Goal: Information Seeking & Learning: Check status

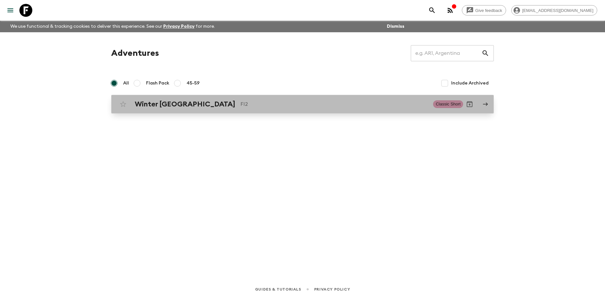
click at [174, 107] on h2 "Winter [GEOGRAPHIC_DATA]" at bounding box center [185, 104] width 100 height 8
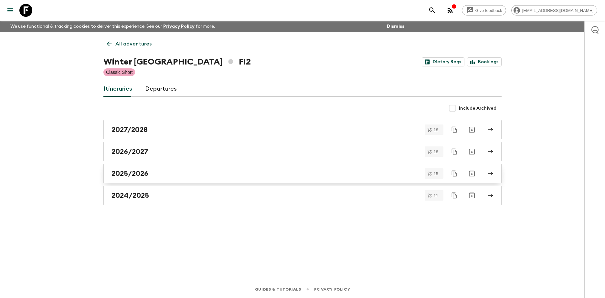
click at [132, 174] on h2 "2025/2026" at bounding box center [129, 174] width 37 height 8
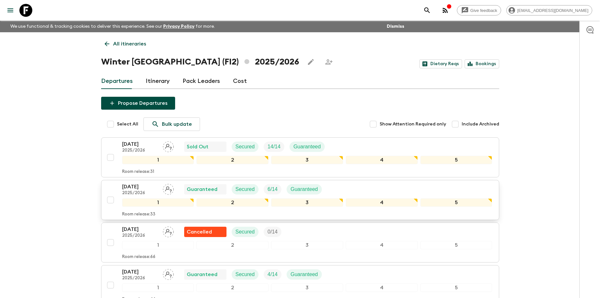
click at [127, 190] on p "[DATE]" at bounding box center [140, 187] width 36 height 8
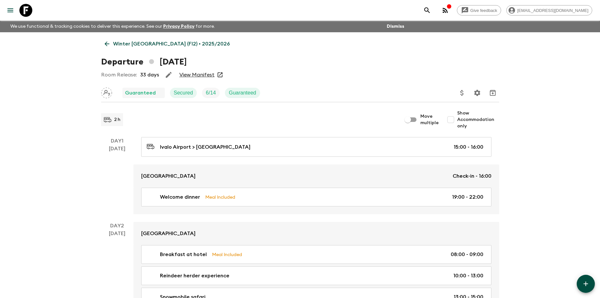
click at [204, 76] on link "View Manifest" at bounding box center [196, 75] width 35 height 6
